Goal: Information Seeking & Learning: Learn about a topic

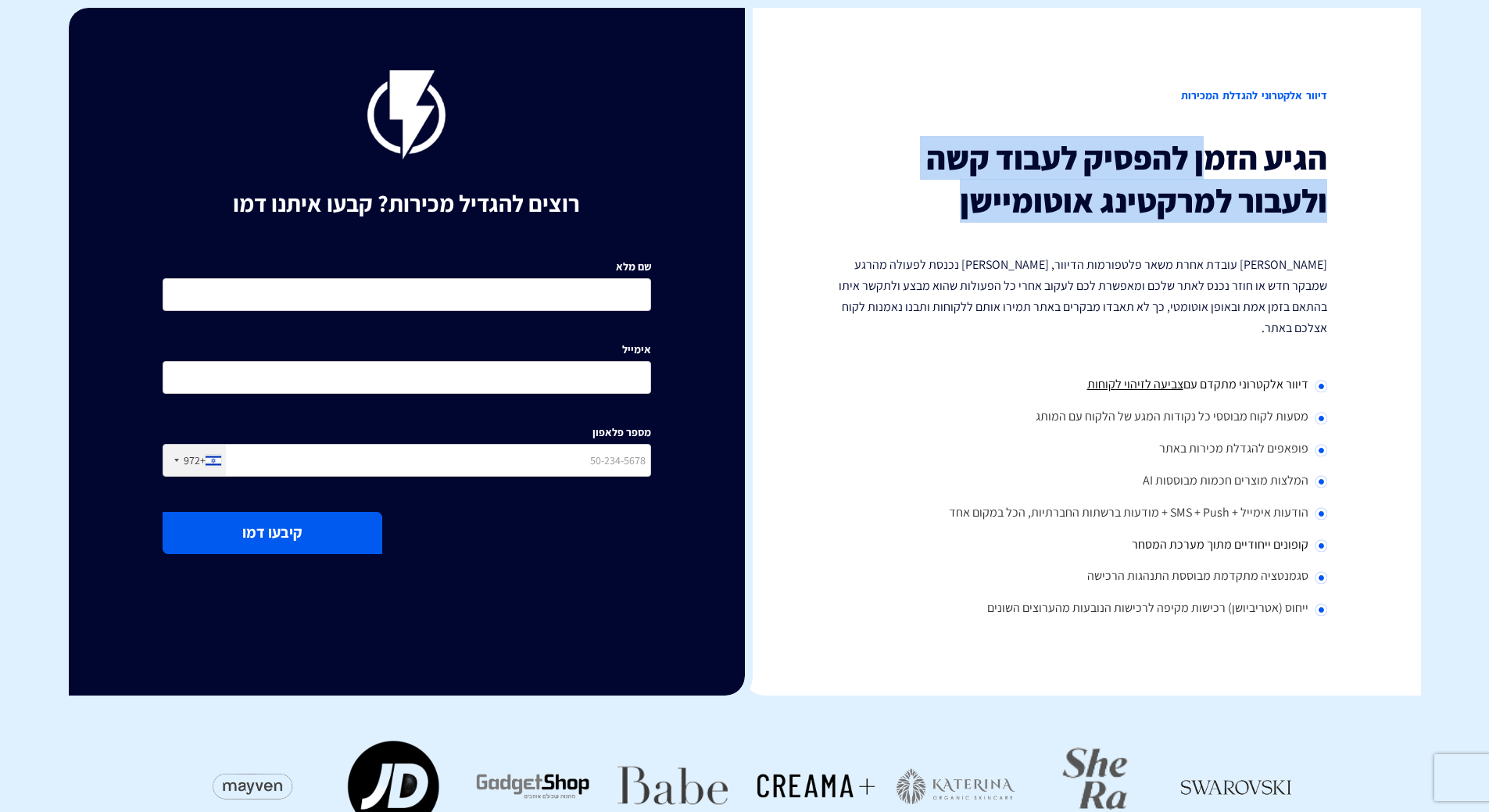
drag, startPoint x: 1207, startPoint y: 166, endPoint x: 933, endPoint y: 212, distance: 277.8
click at [933, 212] on h3 "הגיע הזמן להפסיק לעבוד קשה ולעבור למרקטינג אוטומיישן" at bounding box center [1083, 178] width 489 height 85
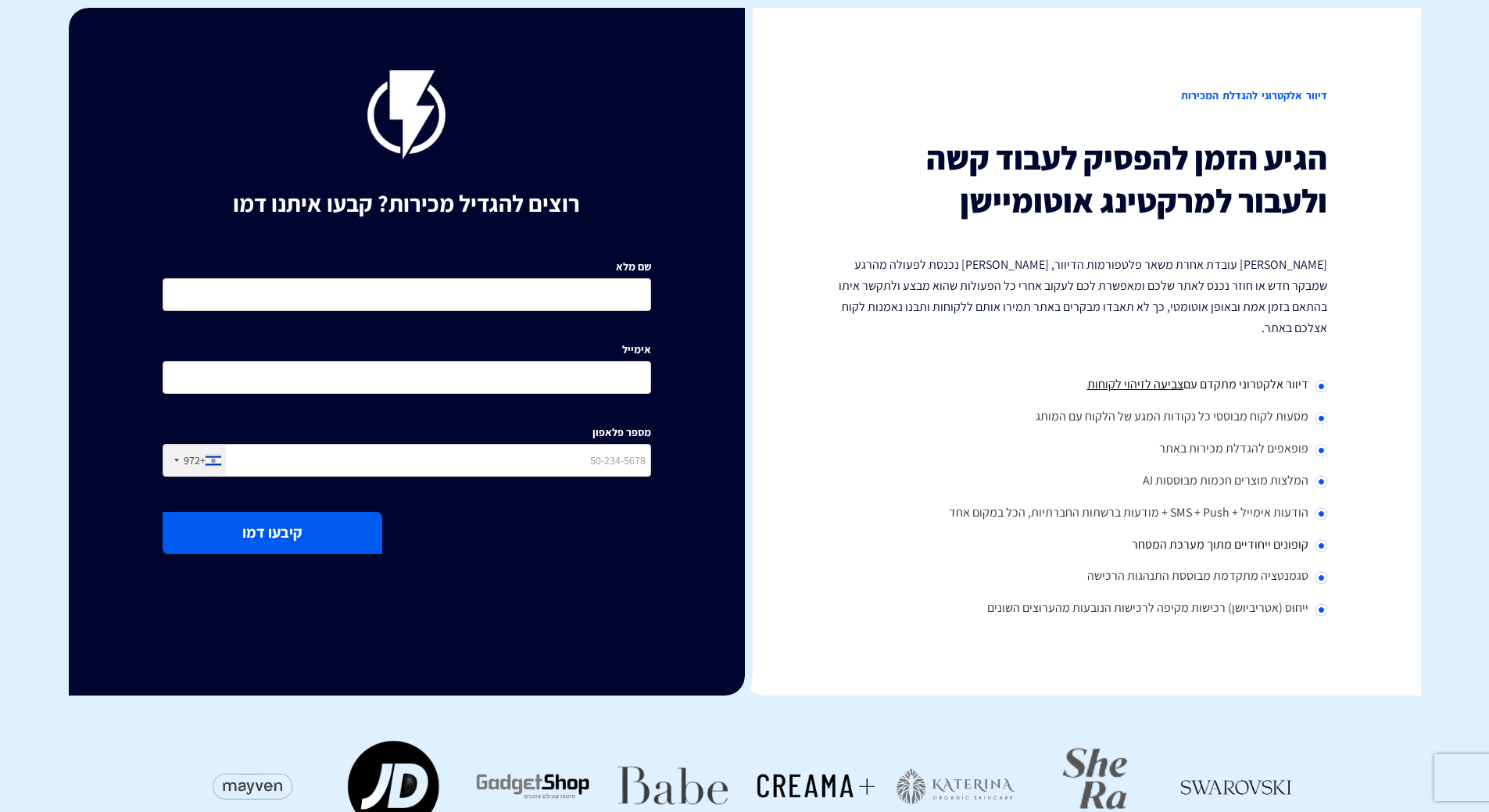
click at [1208, 276] on p "[PERSON_NAME] עובדת אחרת משאר פלטפורמות הדיוור, [PERSON_NAME] נכנסת לפעולה מהרג…" at bounding box center [1083, 296] width 489 height 85
drag, startPoint x: 1178, startPoint y: 270, endPoint x: 1300, endPoint y: 283, distance: 122.7
click at [1300, 283] on p "[PERSON_NAME] עובדת אחרת משאר פלטפורמות הדיוור, [PERSON_NAME] נכנסת לפעולה מהרג…" at bounding box center [1083, 296] width 489 height 85
click at [1244, 285] on p "[PERSON_NAME] עובדת אחרת משאר פלטפורמות הדיוור, [PERSON_NAME] נכנסת לפעולה מהרג…" at bounding box center [1083, 296] width 489 height 85
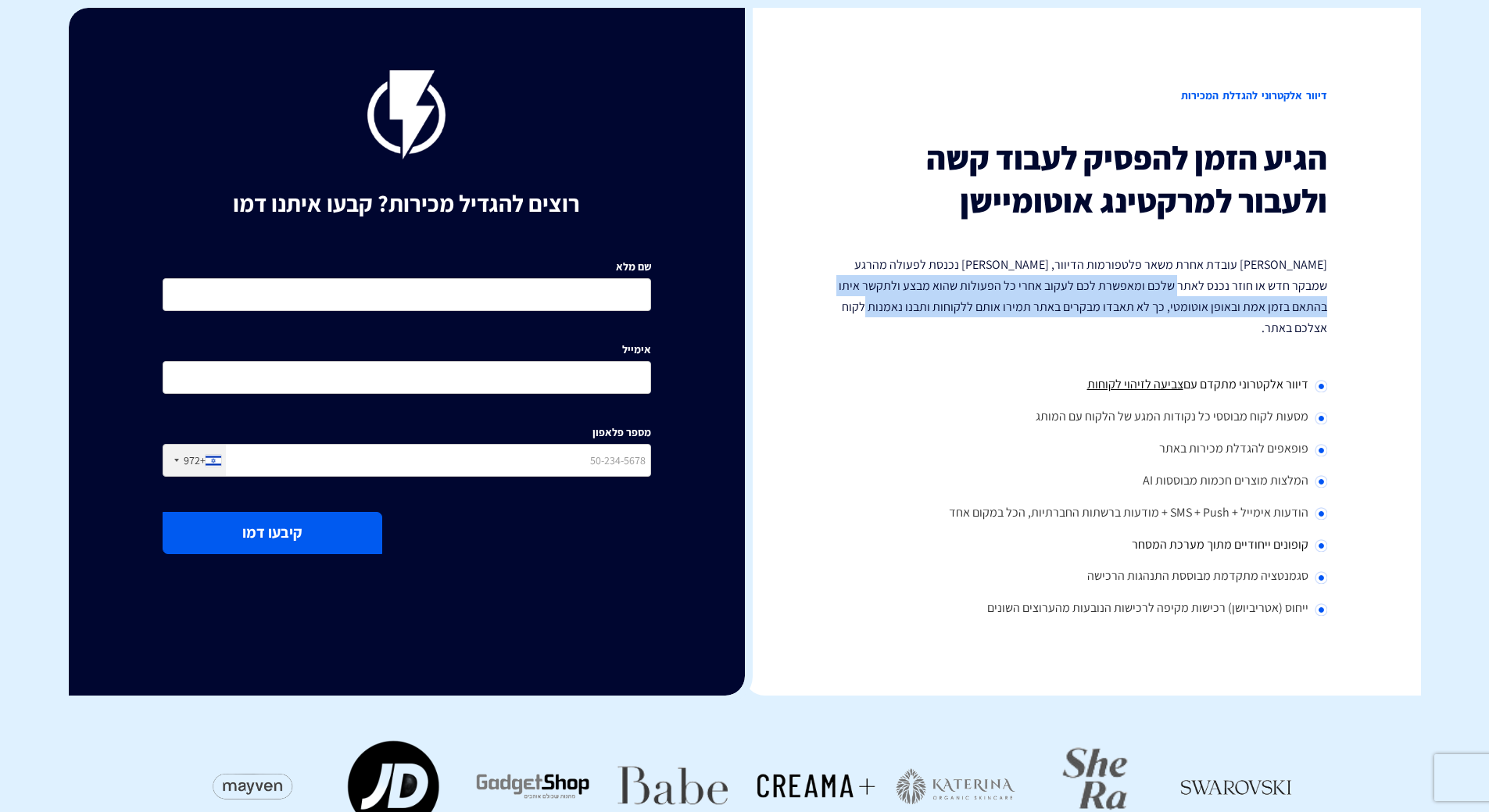
drag, startPoint x: 1210, startPoint y: 291, endPoint x: 875, endPoint y: 313, distance: 335.7
click at [875, 313] on p "[PERSON_NAME] עובדת אחרת משאר פלטפורמות הדיוור, [PERSON_NAME] נכנסת לפעולה מהרג…" at bounding box center [1083, 296] width 489 height 85
click at [1014, 302] on p "[PERSON_NAME] עובדת אחרת משאר פלטפורמות הדיוור, [PERSON_NAME] נכנסת לפעולה מהרג…" at bounding box center [1083, 296] width 489 height 85
drag, startPoint x: 1250, startPoint y: 311, endPoint x: 885, endPoint y: 306, distance: 365.0
click at [885, 306] on p "[PERSON_NAME] עובדת אחרת משאר פלטפורמות הדיוור, [PERSON_NAME] נכנסת לפעולה מהרג…" at bounding box center [1083, 296] width 489 height 85
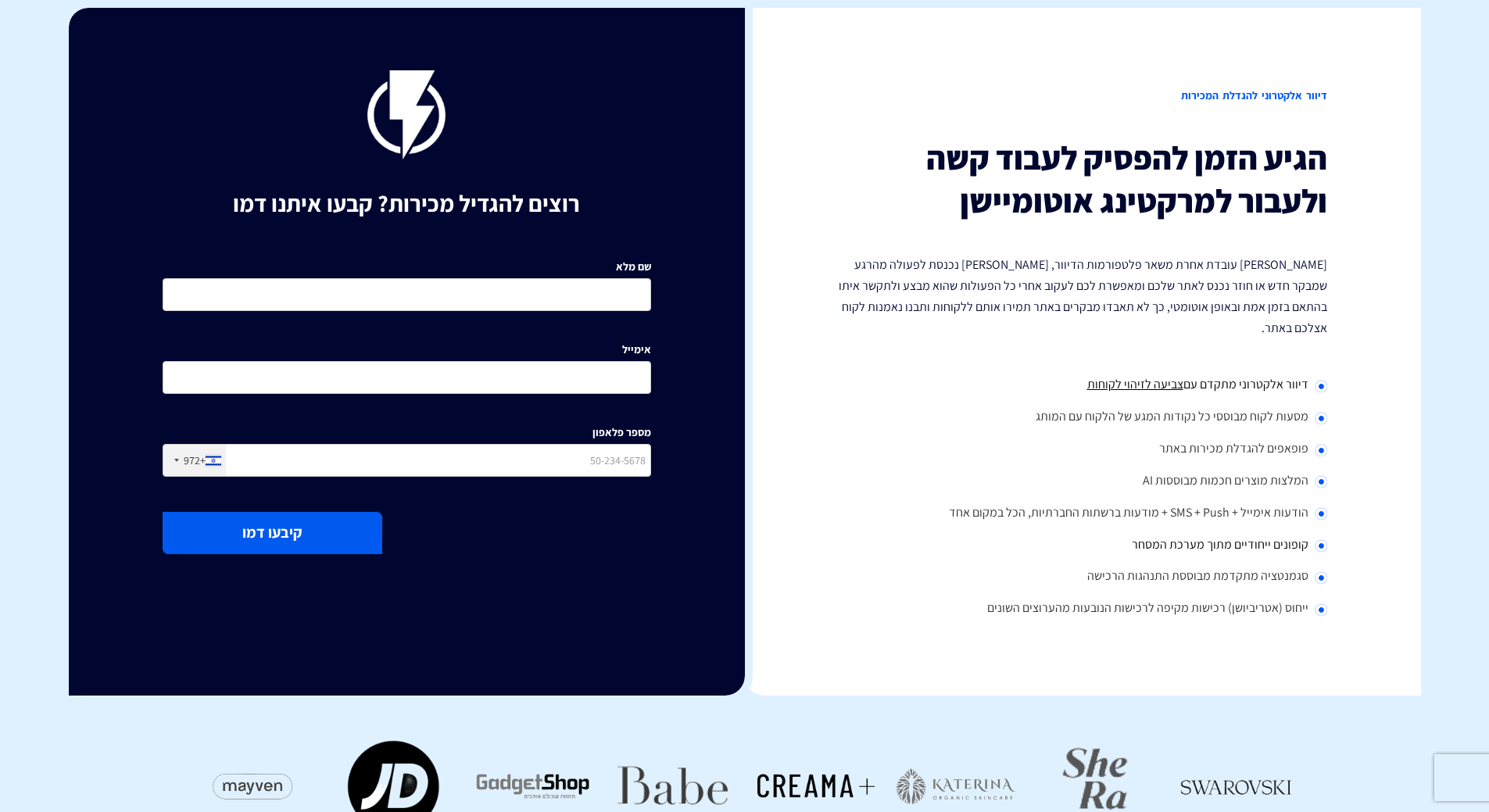
click at [1276, 376] on span "דיוור אלקטרוני מתקדם עם" at bounding box center [1246, 384] width 125 height 17
click at [1245, 376] on span "דיוור אלקטרוני מתקדם עם" at bounding box center [1246, 384] width 125 height 17
drag, startPoint x: 1311, startPoint y: 365, endPoint x: 1259, endPoint y: 368, distance: 52.1
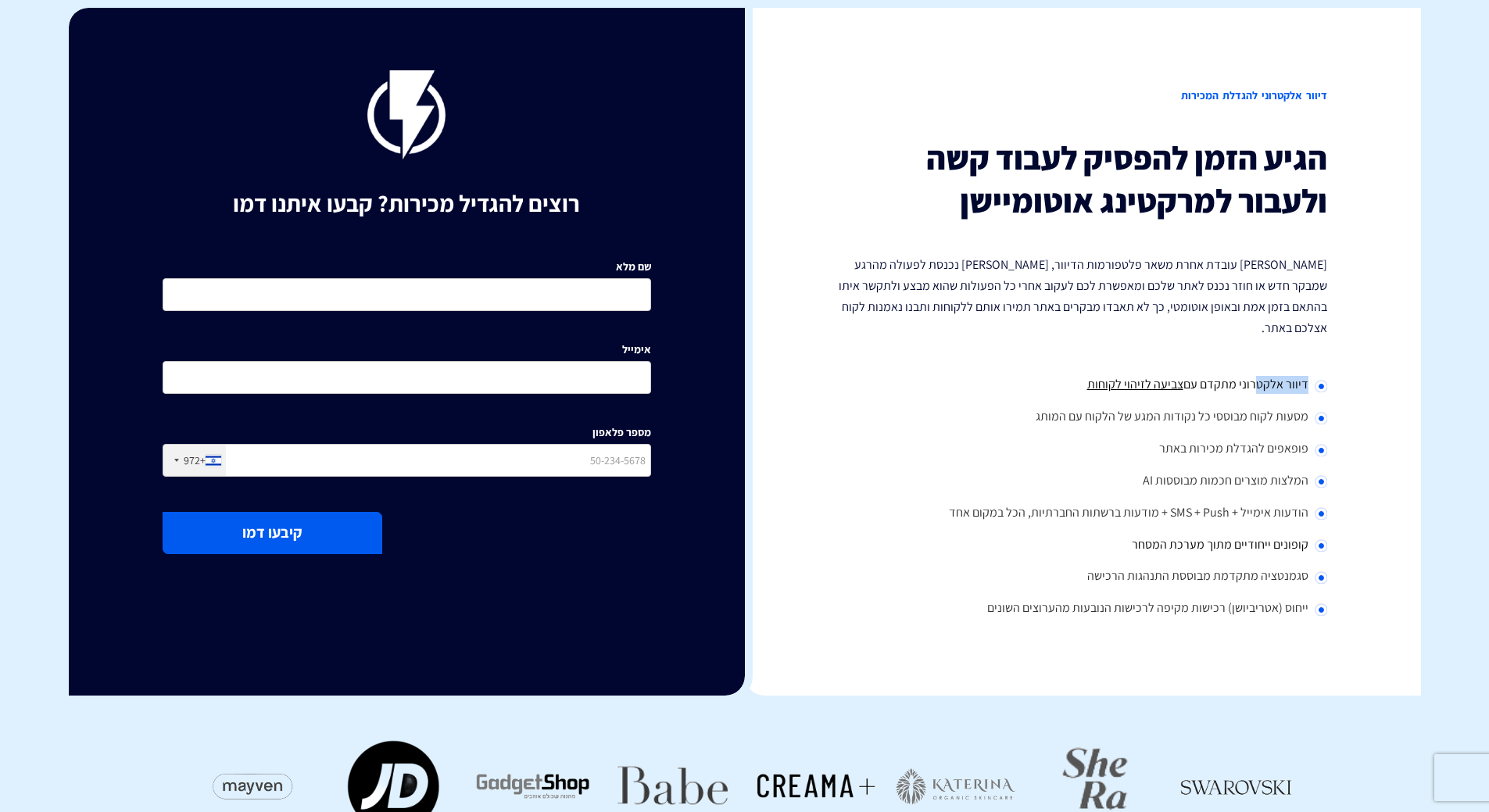
click at [1259, 370] on li "דיוור אלקטרוני מתקדם עם צביעה לזיהוי לקוחות" at bounding box center [1083, 386] width 489 height 32
click at [1234, 376] on span "דיוור אלקטרוני מתקדם עם" at bounding box center [1246, 384] width 125 height 17
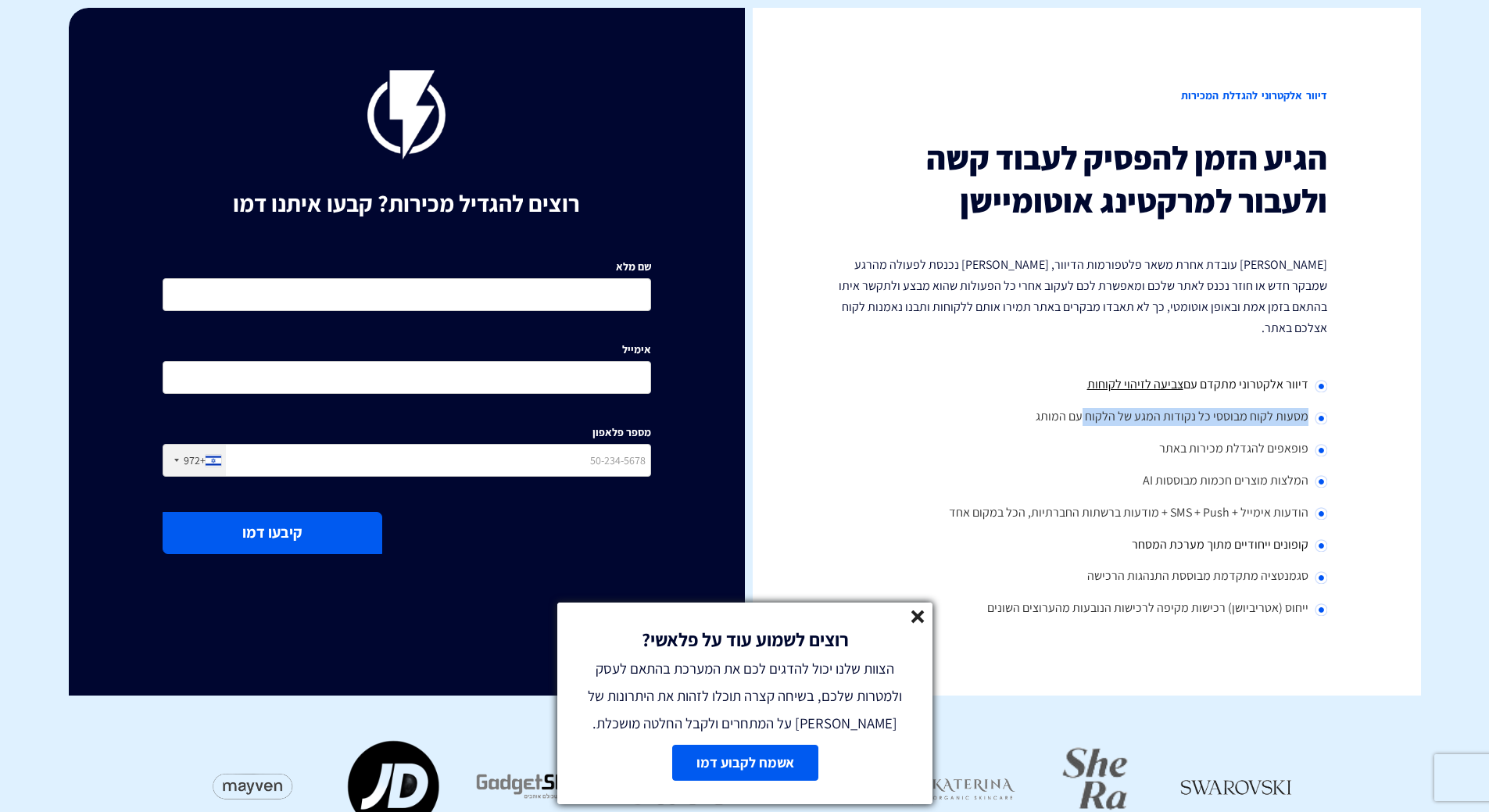
drag, startPoint x: 1308, startPoint y: 396, endPoint x: 1087, endPoint y: 395, distance: 221.0
click at [1087, 402] on li "מסעות לקוח מבוססי כל נקודות המגע של הלקוח עם המותג" at bounding box center [1083, 418] width 489 height 32
click at [1235, 402] on li "מסעות לקוח מבוססי כל נקודות המגע של הלקוח עם המותג" at bounding box center [1083, 418] width 489 height 32
drag, startPoint x: 1284, startPoint y: 430, endPoint x: 1129, endPoint y: 436, distance: 155.1
click at [1129, 436] on li "פופאפים להגדלת מכירות באתר" at bounding box center [1083, 450] width 489 height 32
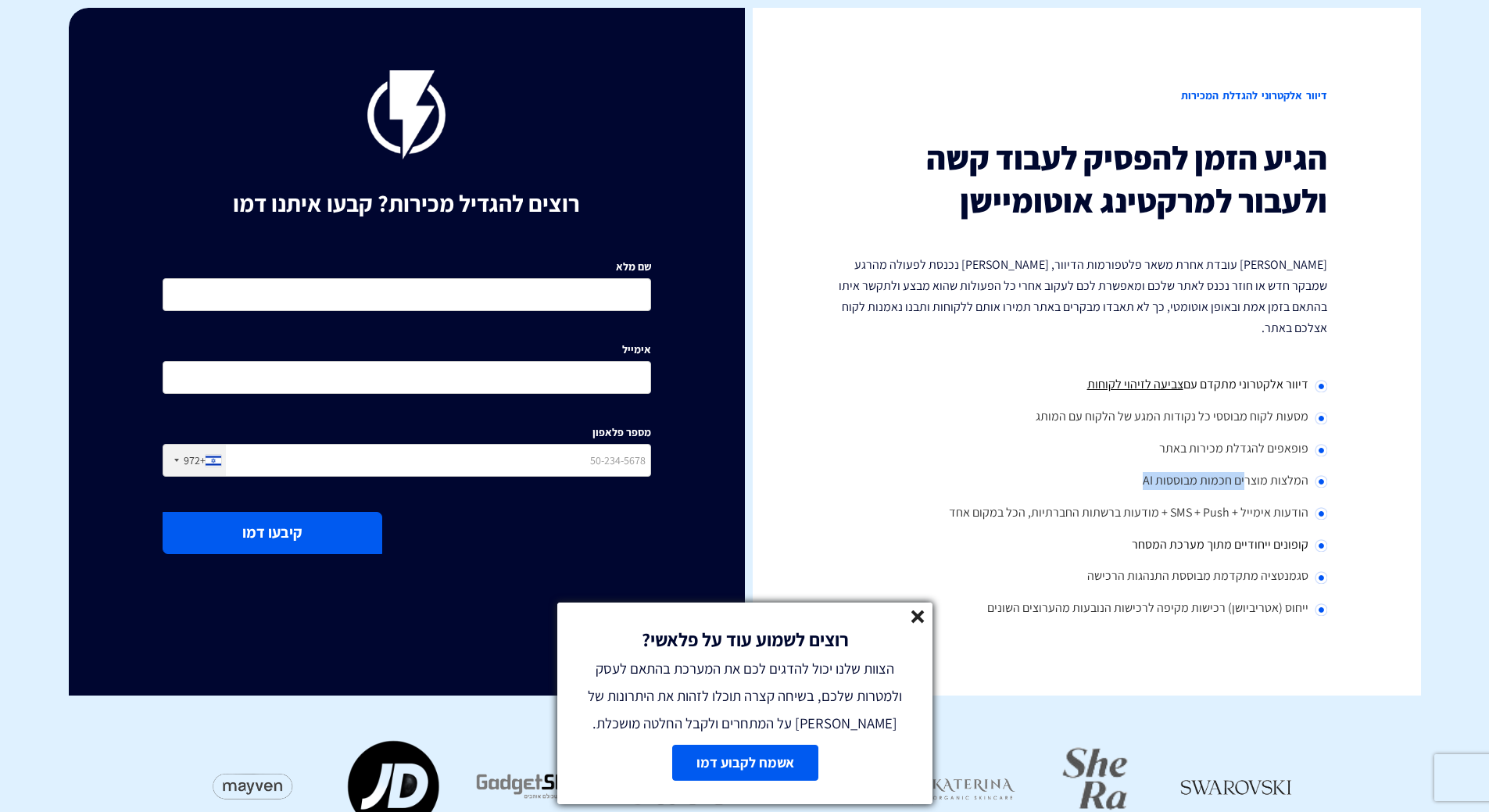
drag, startPoint x: 1247, startPoint y: 457, endPoint x: 1130, endPoint y: 465, distance: 117.3
click at [1130, 465] on li "המלצות מוצרים חכמות מבוססות AI" at bounding box center [1083, 481] width 489 height 32
click at [1118, 498] on li "הודעות אימייל + SMS + Push + מודעות ברשתות החברתיות, הכל במקום אחד" at bounding box center [1083, 513] width 489 height 32
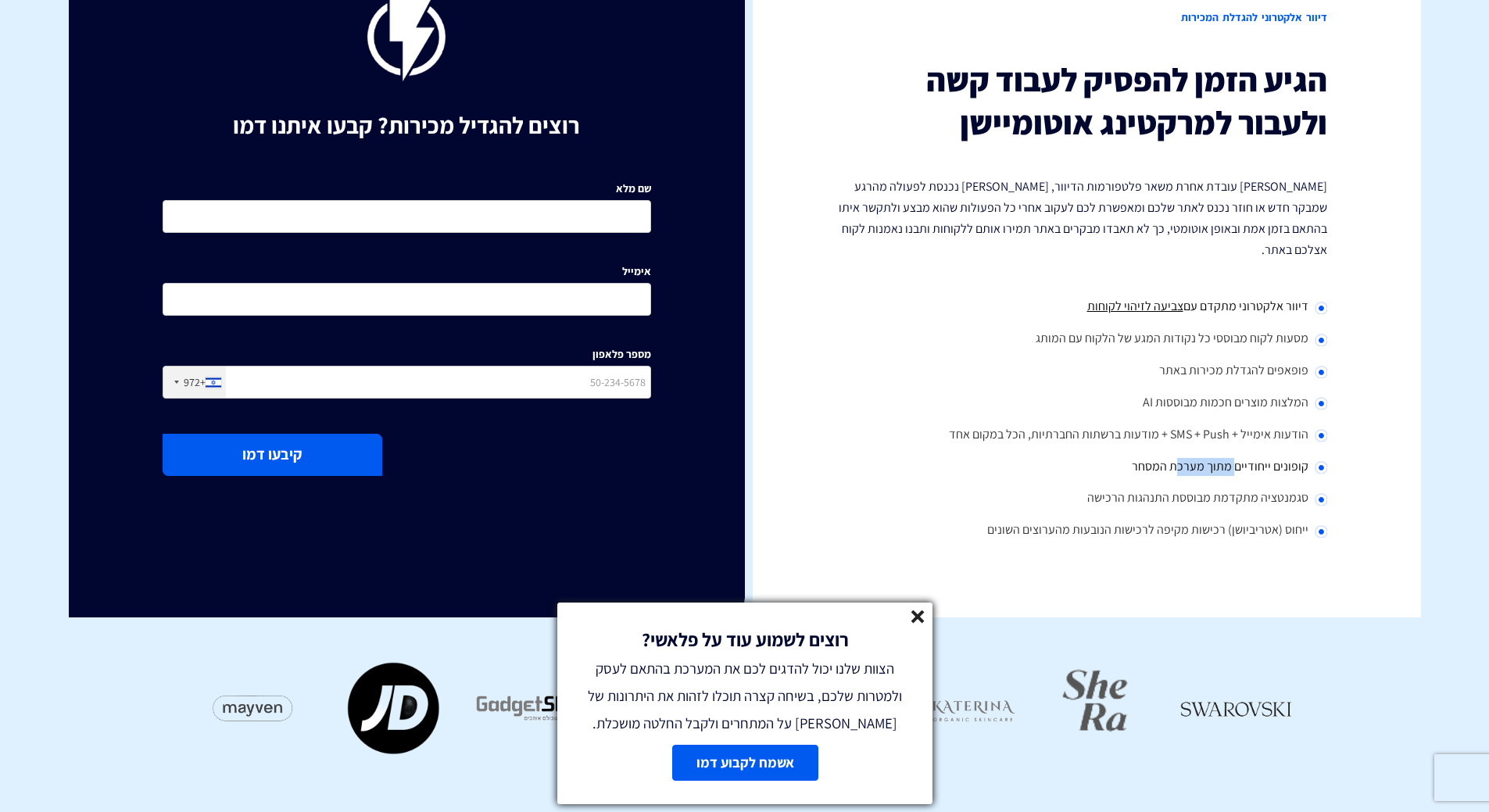
drag, startPoint x: 1238, startPoint y: 454, endPoint x: 1183, endPoint y: 456, distance: 55.0
click at [1183, 456] on li "קופונים ייחודיים מתוך מערכת המסחר" at bounding box center [1083, 467] width 489 height 32
click at [1210, 484] on li "סגמנטציה מתקדמת מבוססת התנהגות הרכישה" at bounding box center [1083, 498] width 489 height 32
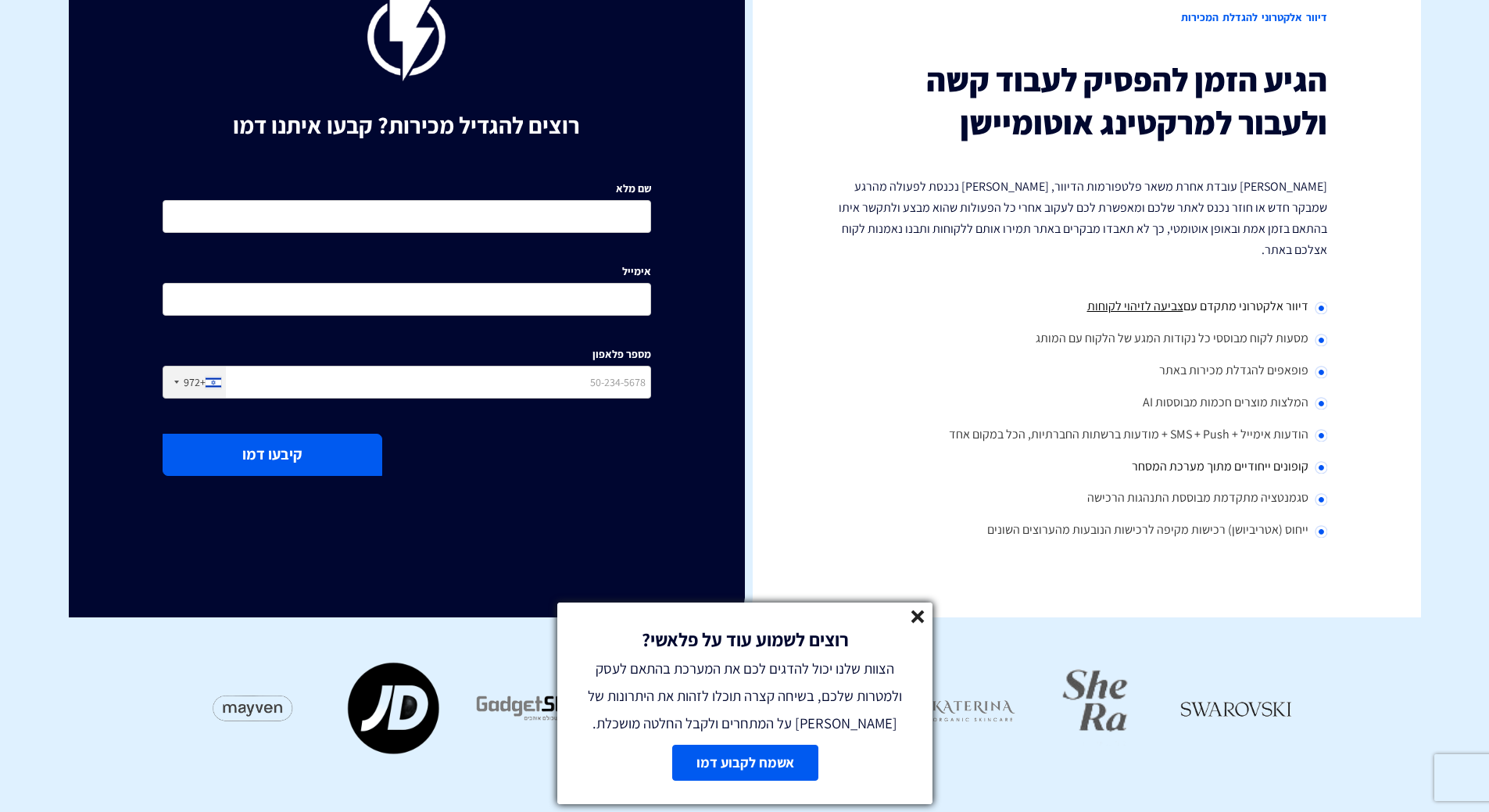
click at [1189, 515] on li "ייחוס (אטריביושן) רכישות מקיפה לרכישות הנובעות מהערוצים השונים" at bounding box center [1083, 531] width 489 height 32
click at [917, 618] on line at bounding box center [917, 616] width 11 height 11
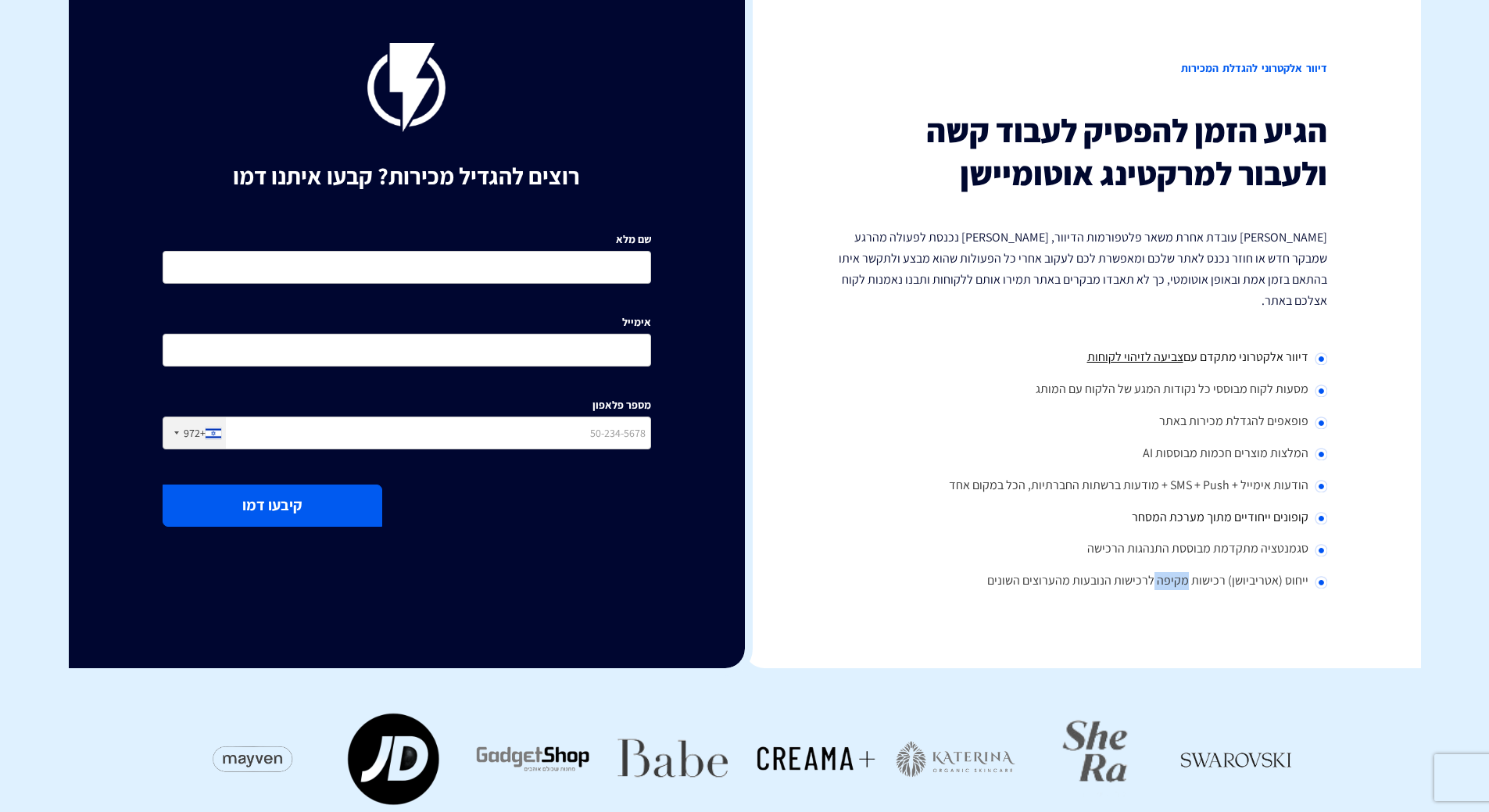
scroll to position [0, 0]
